Goal: Information Seeking & Learning: Learn about a topic

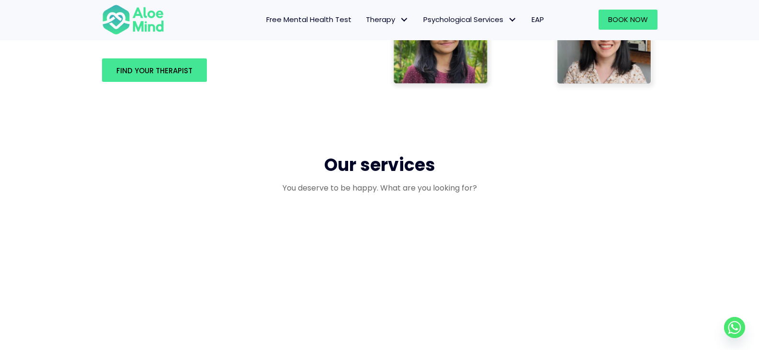
scroll to position [766, 0]
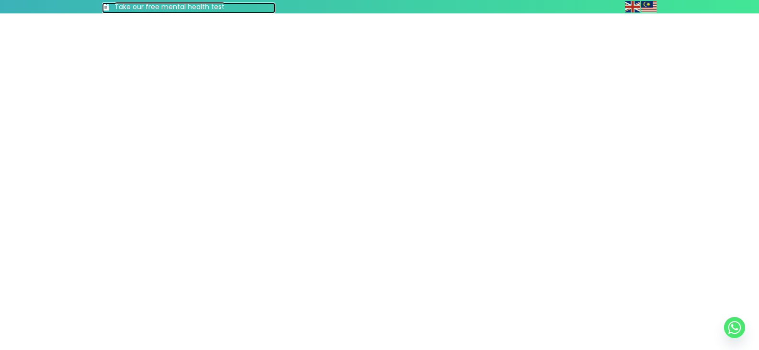
click at [144, 10] on h3 "Take our free mental health test" at bounding box center [194, 7] width 161 height 10
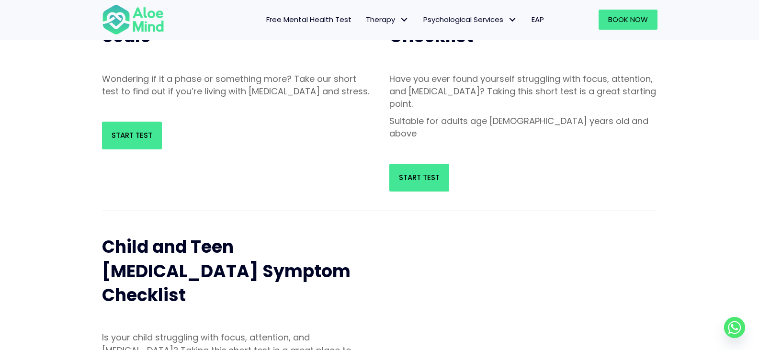
scroll to position [48, 0]
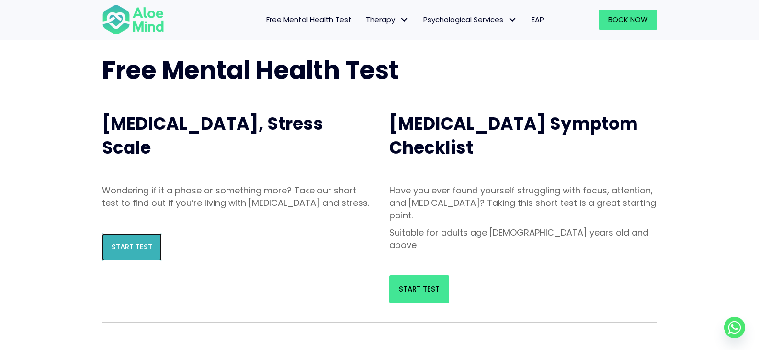
click at [138, 252] on span "Start Test" at bounding box center [132, 247] width 41 height 10
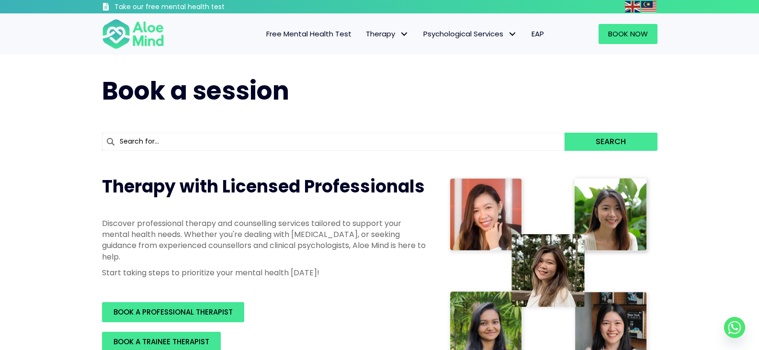
click at [314, 34] on span "Free Mental Health Test" at bounding box center [308, 34] width 85 height 10
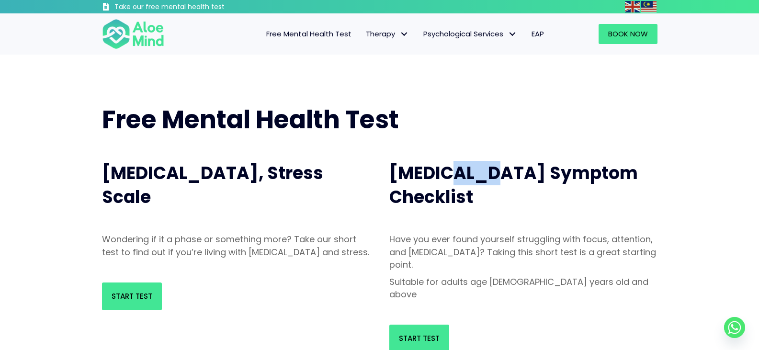
drag, startPoint x: 441, startPoint y: 175, endPoint x: 490, endPoint y: 172, distance: 49.4
click at [490, 172] on span "[MEDICAL_DATA] Symptom Checklist" at bounding box center [513, 185] width 249 height 48
click at [412, 325] on link "Start Test" at bounding box center [419, 339] width 60 height 28
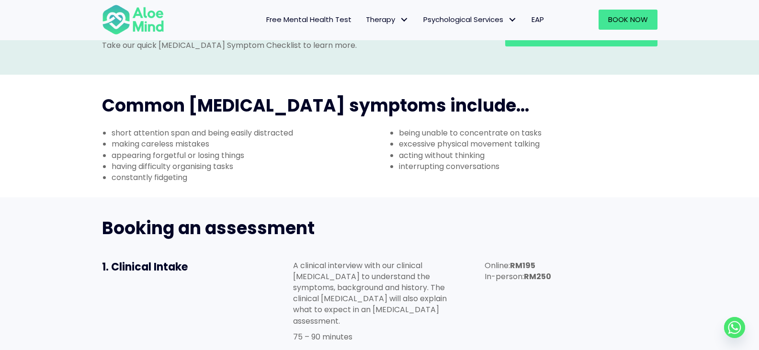
scroll to position [335, 0]
